Goal: Task Accomplishment & Management: Manage account settings

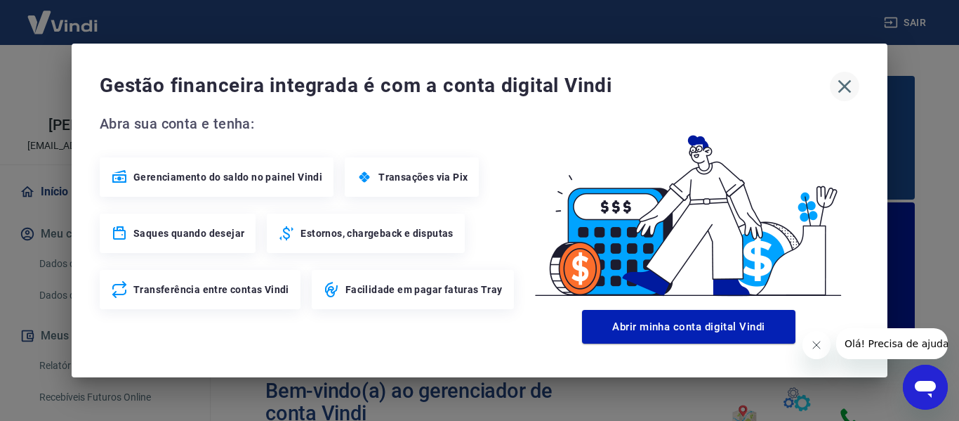
click at [840, 86] on icon "button" at bounding box center [844, 86] width 22 height 22
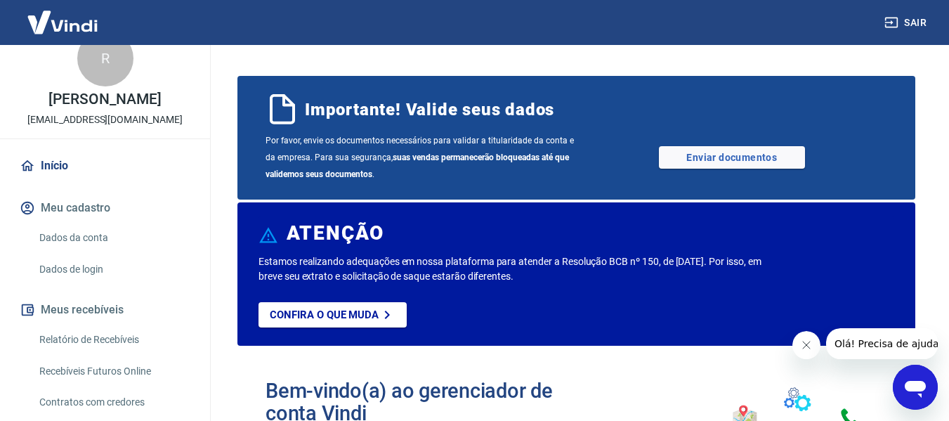
scroll to position [70, 0]
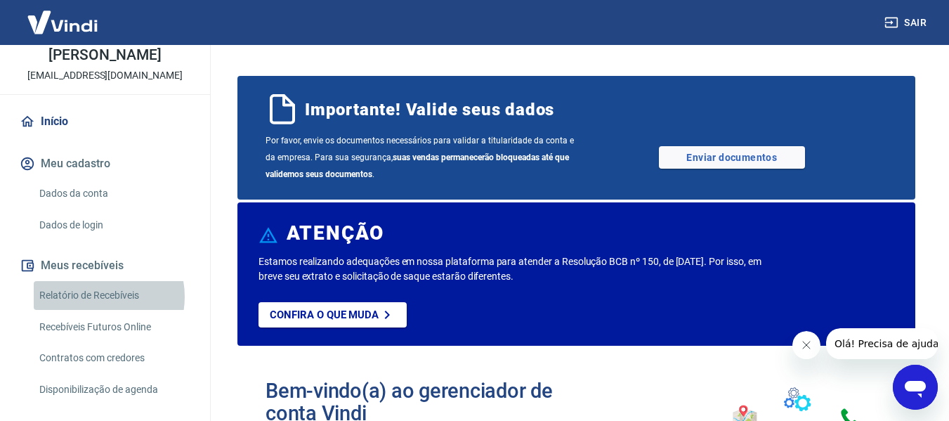
click at [97, 310] on link "Relatório de Recebíveis" at bounding box center [113, 295] width 159 height 29
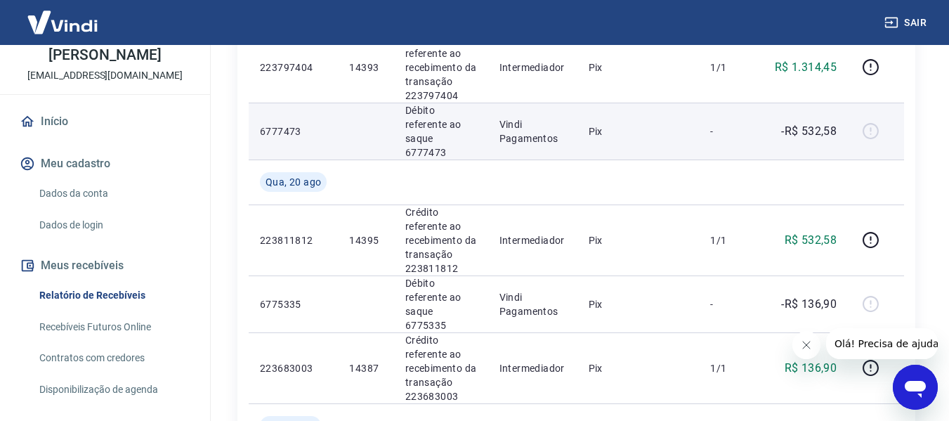
scroll to position [421, 0]
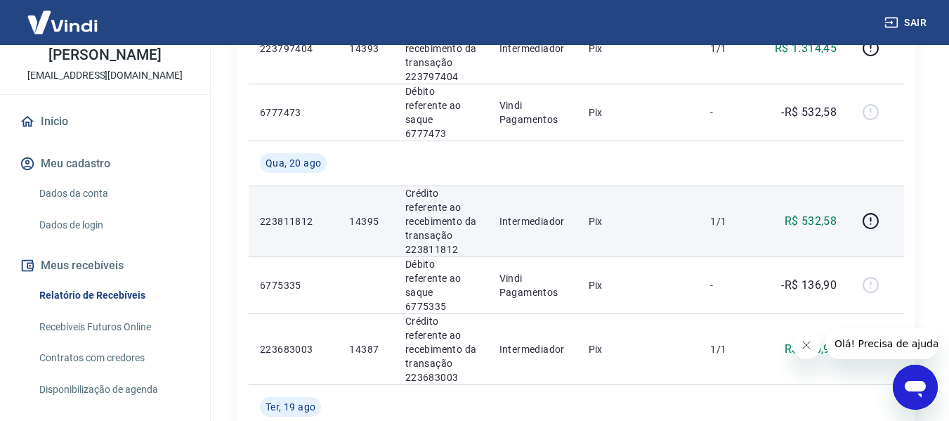
click at [364, 214] on p "14395" at bounding box center [365, 221] width 33 height 14
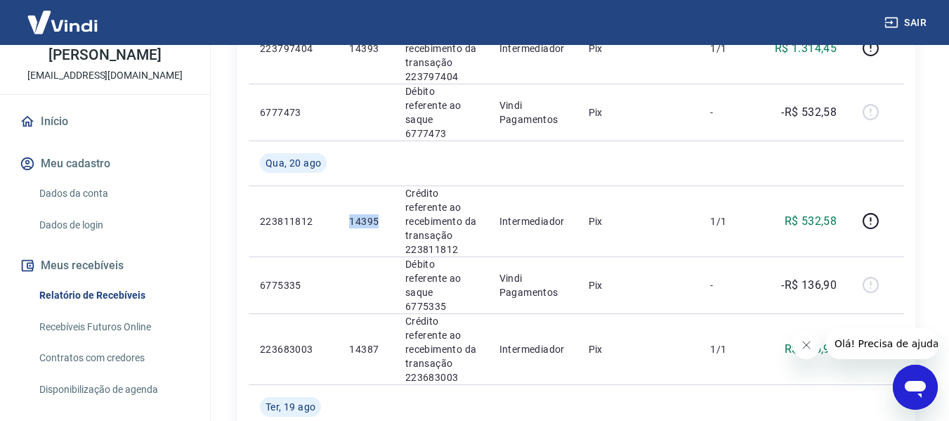
copy p "14395"
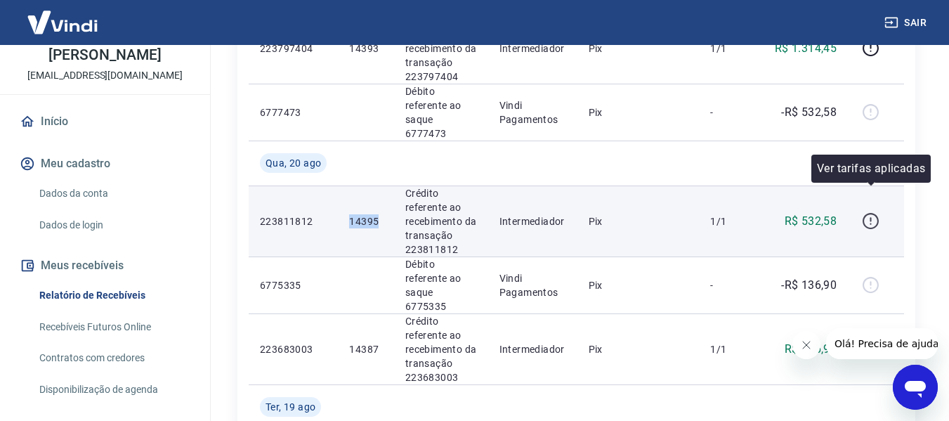
click at [871, 223] on icon "button" at bounding box center [869, 223] width 1 height 1
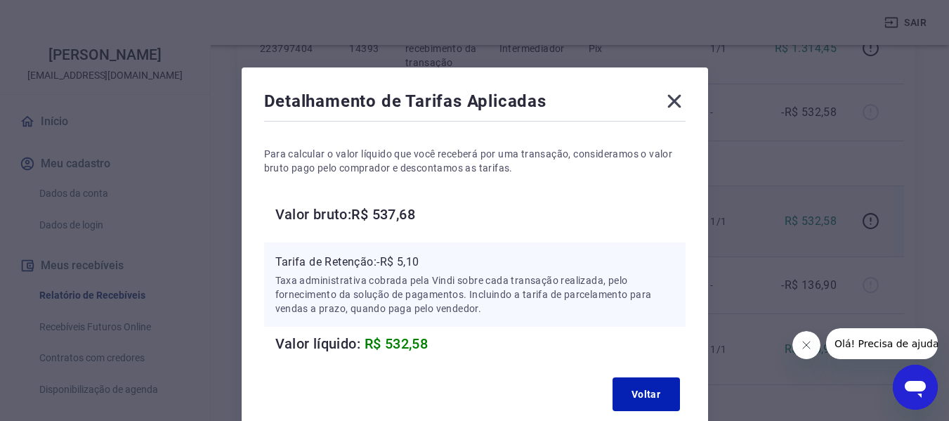
click at [680, 97] on icon at bounding box center [674, 101] width 22 height 22
